Goal: Transaction & Acquisition: Purchase product/service

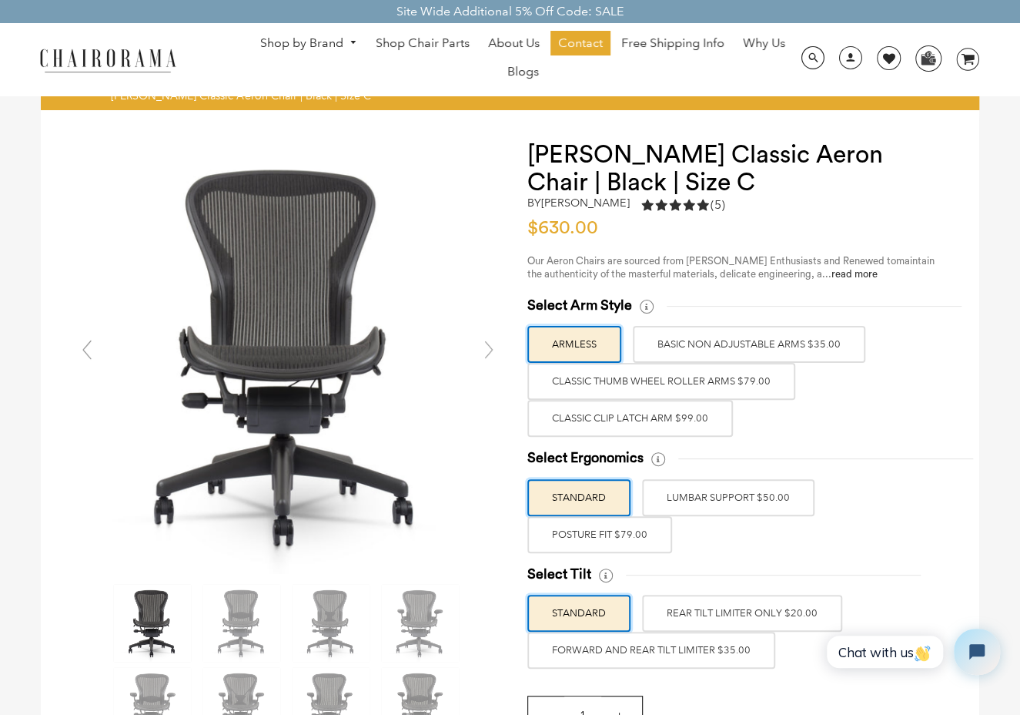
click at [675, 426] on label "Classic Clip Latch Arm $99.00" at bounding box center [630, 418] width 206 height 37
click at [0, 0] on input "Classic Clip Latch Arm $99.00" at bounding box center [0, 0] width 0 height 0
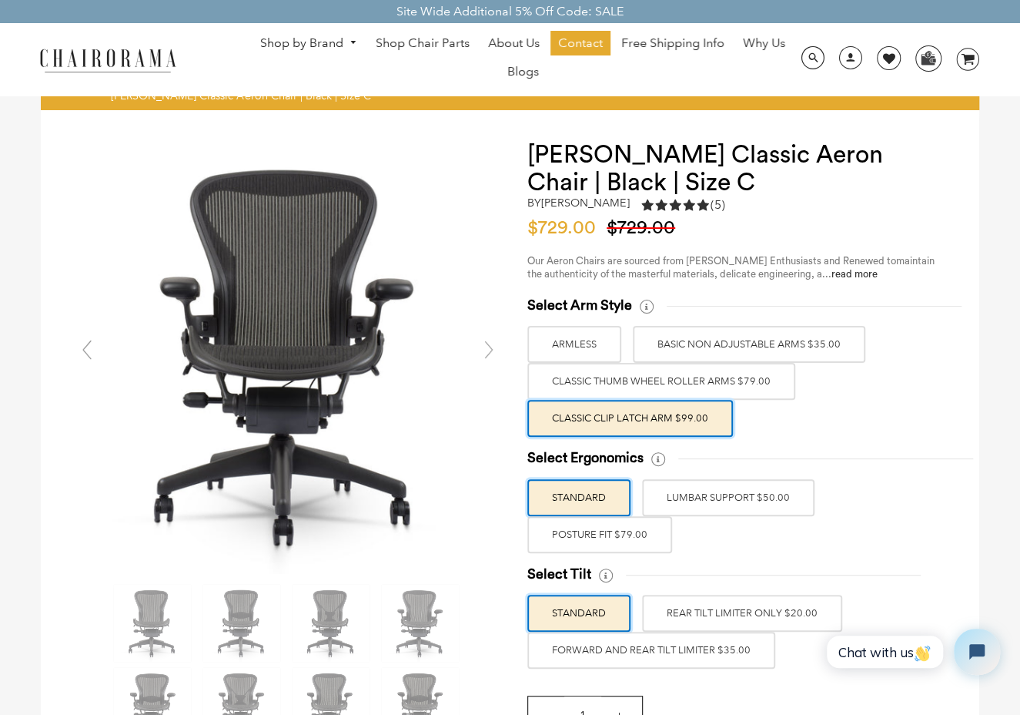
click at [617, 535] on label "POSTURE FIT $79.00" at bounding box center [599, 534] width 145 height 37
click at [0, 0] on input "POSTURE FIT $79.00" at bounding box center [0, 0] width 0 height 0
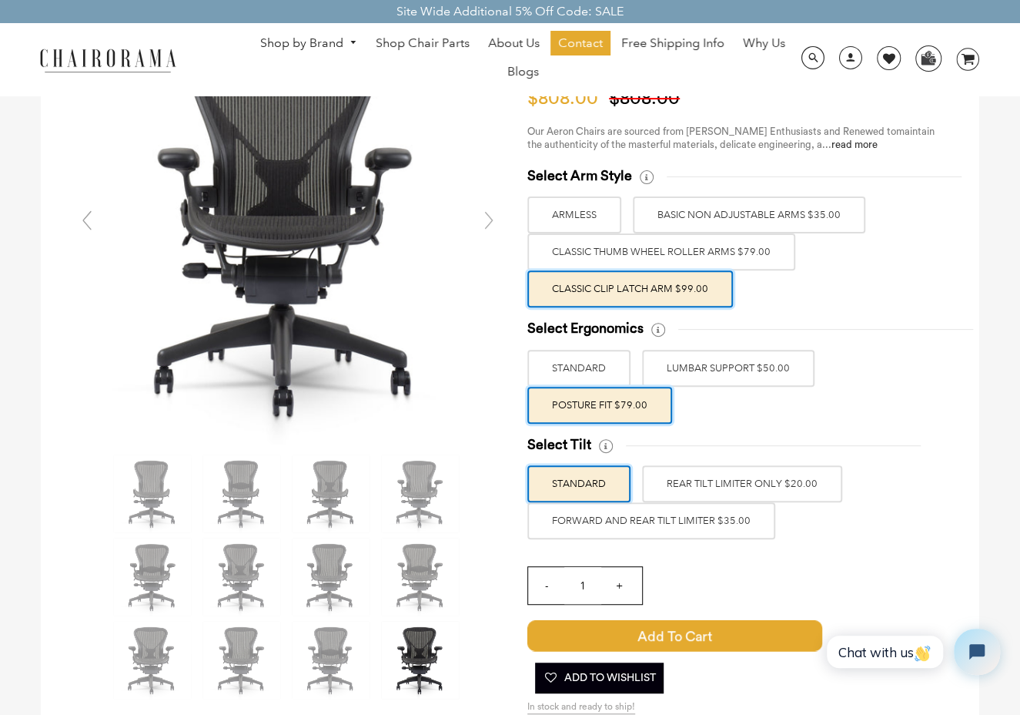
scroll to position [154, 0]
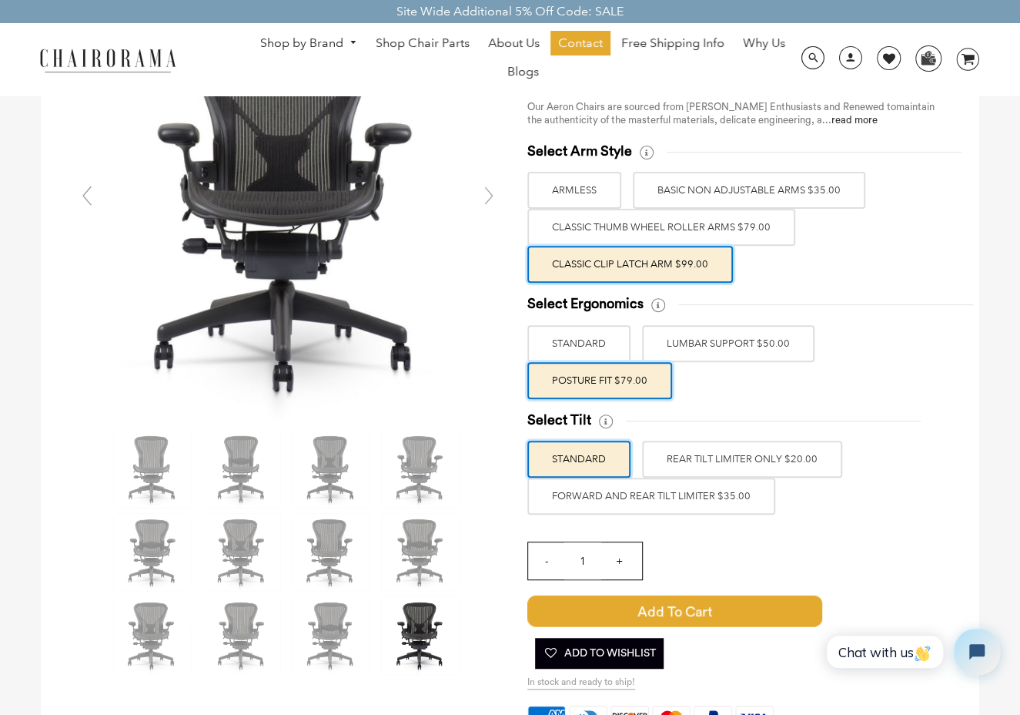
click at [678, 497] on label "FORWARD AND REAR TILT LIMITER $35.00" at bounding box center [651, 495] width 248 height 37
click at [0, 0] on input "FORWARD AND REAR TILT LIMITER $35.00" at bounding box center [0, 0] width 0 height 0
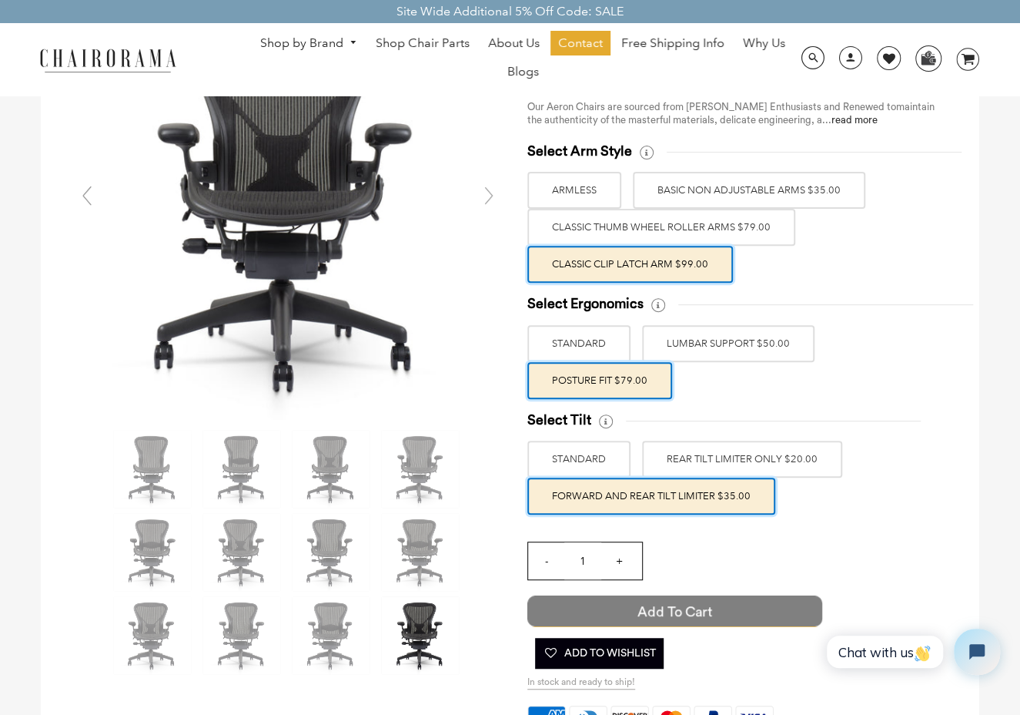
click at [717, 613] on span "Add to Cart" at bounding box center [674, 610] width 295 height 31
